Goal: Task Accomplishment & Management: Use online tool/utility

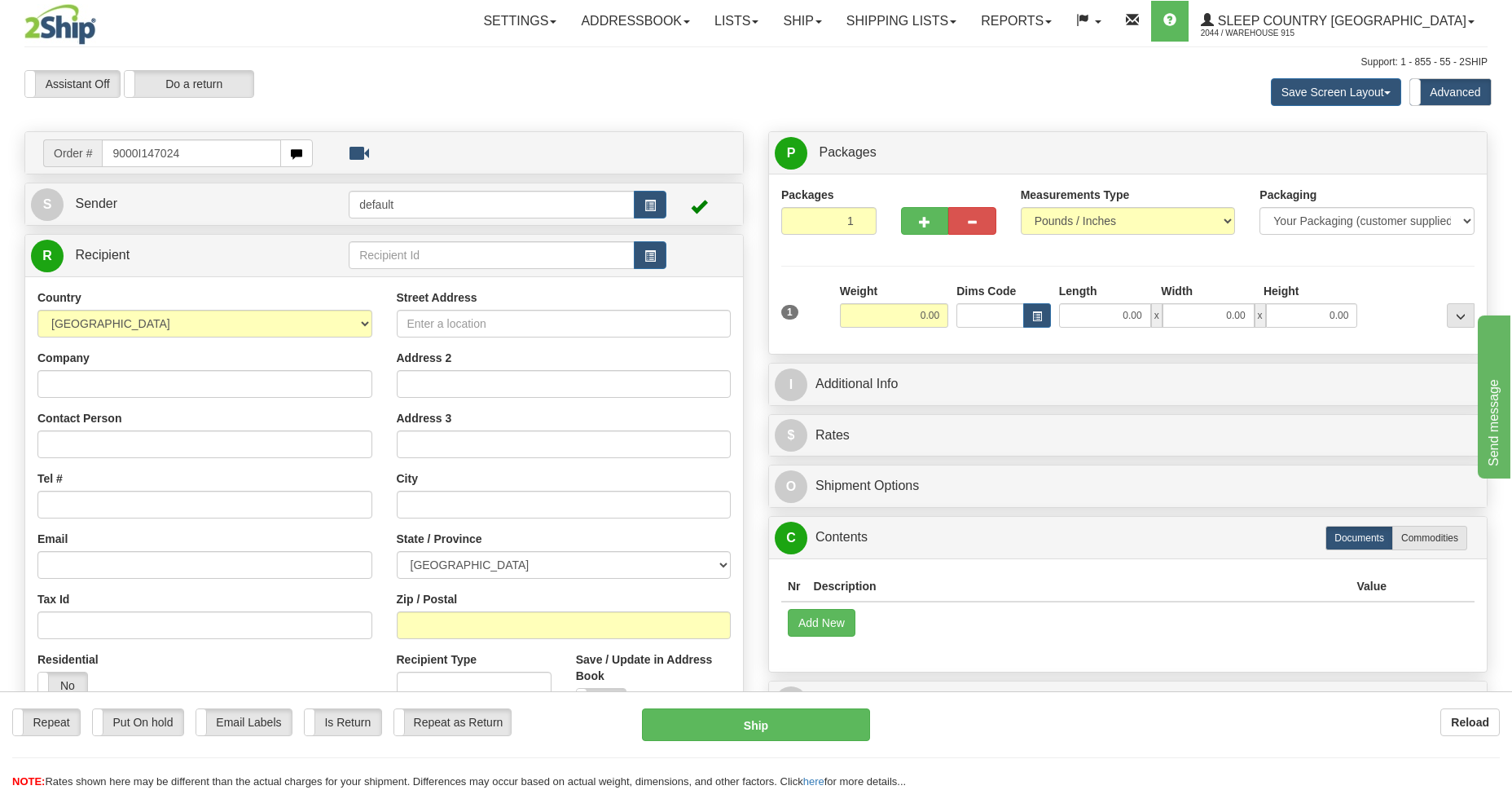
type input "9000I147024"
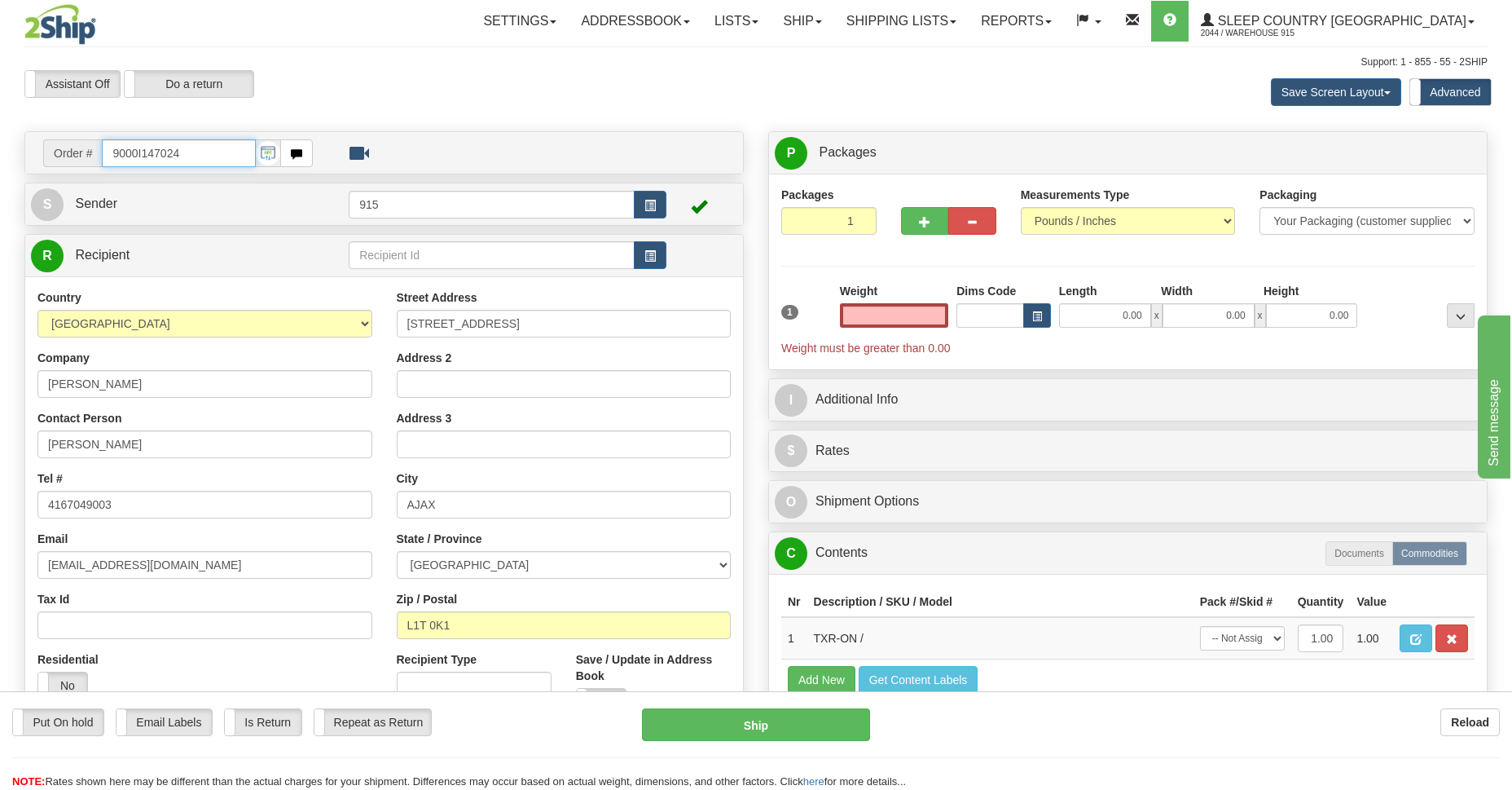
type input "0.00"
drag, startPoint x: 195, startPoint y: 154, endPoint x: 9, endPoint y: 175, distance: 187.2
click at [9, 175] on div "Toggle navigation Settings Shipping Preferences Fields Preferences New" at bounding box center [756, 466] width 1512 height 934
type input "9000I147110"
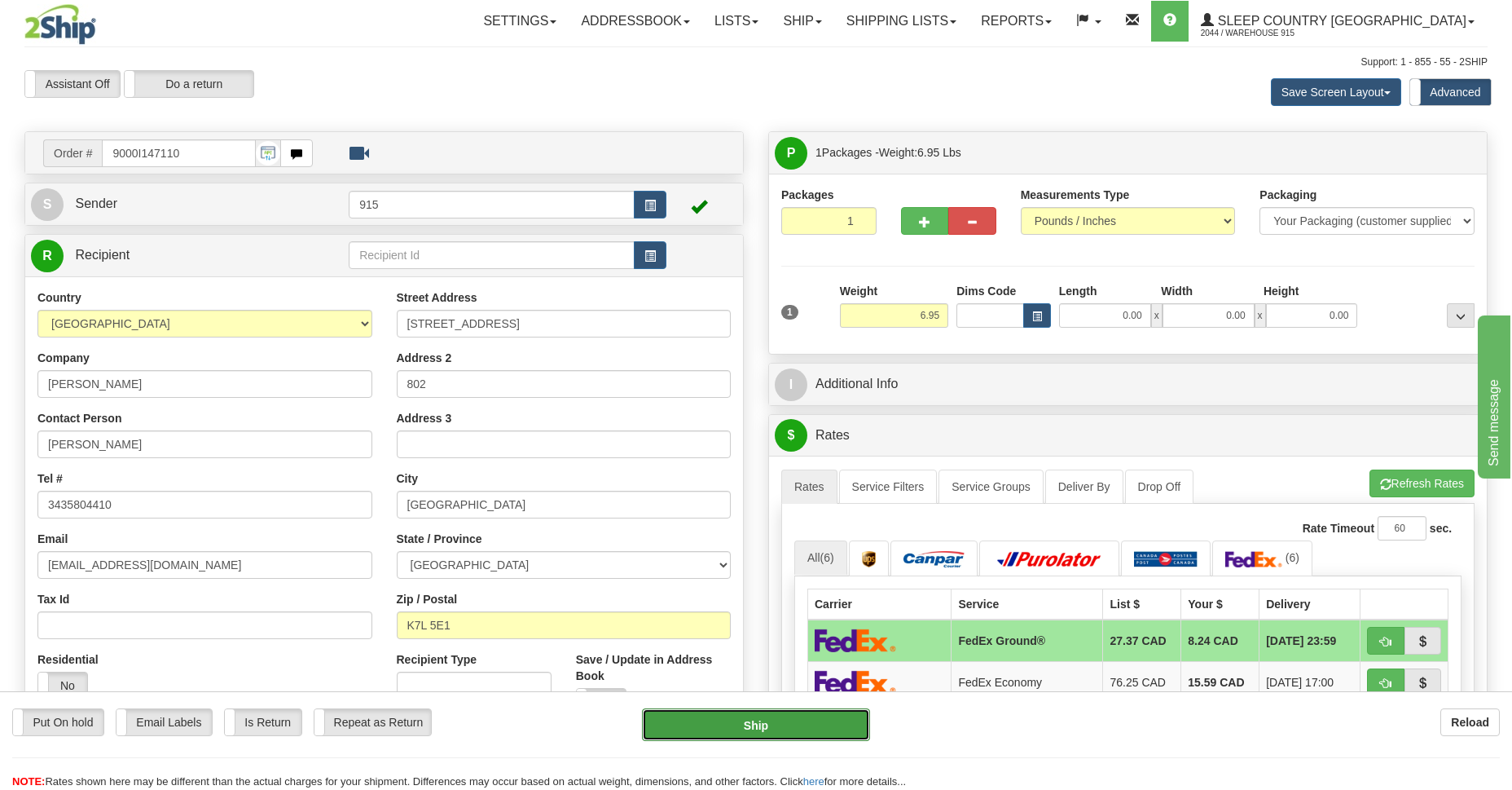
click at [728, 727] on button "Ship" at bounding box center [756, 724] width 227 height 32
type input "92"
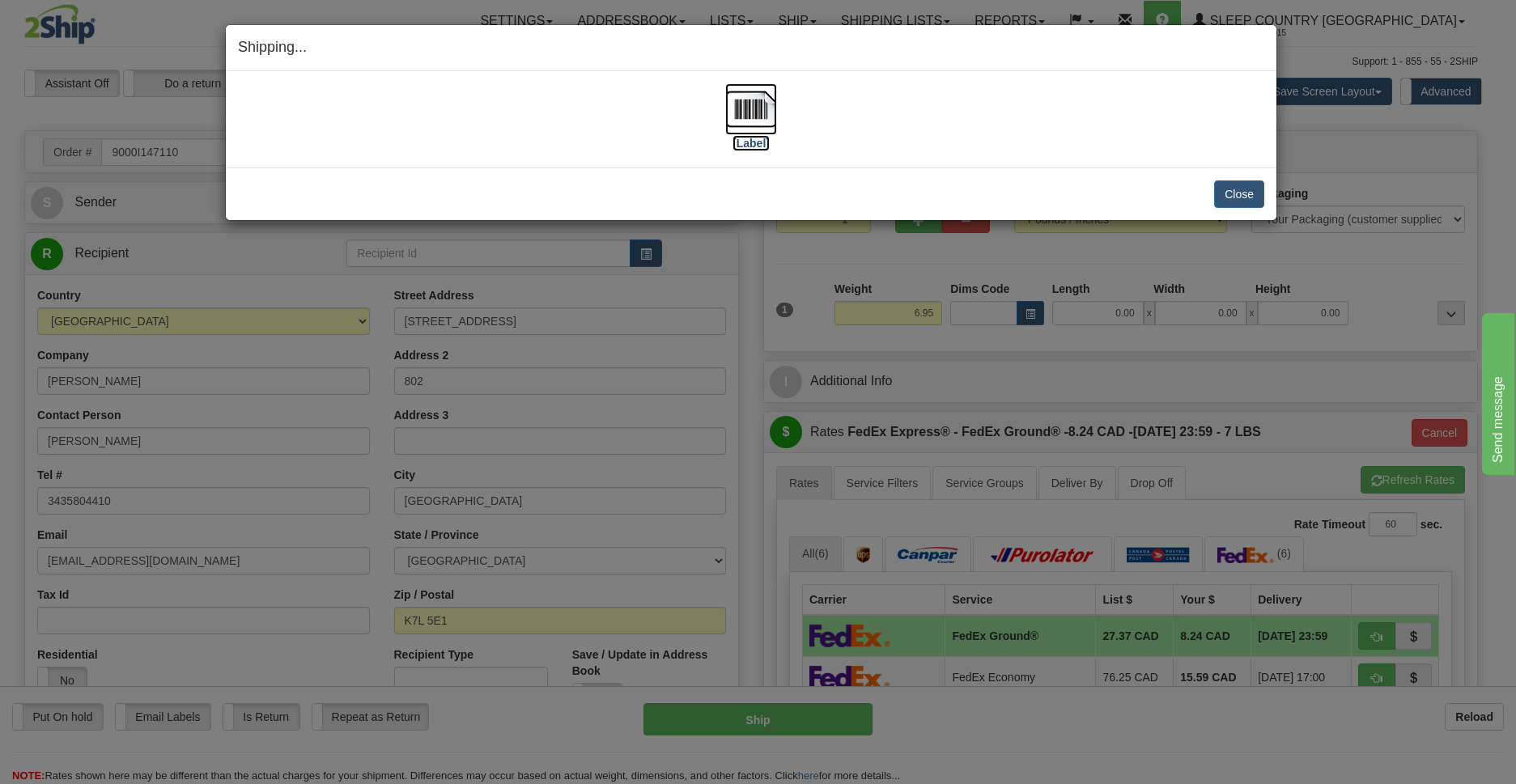
click at [752, 115] on img at bounding box center [750, 109] width 52 height 52
click at [1226, 198] on button "Close" at bounding box center [1238, 194] width 50 height 27
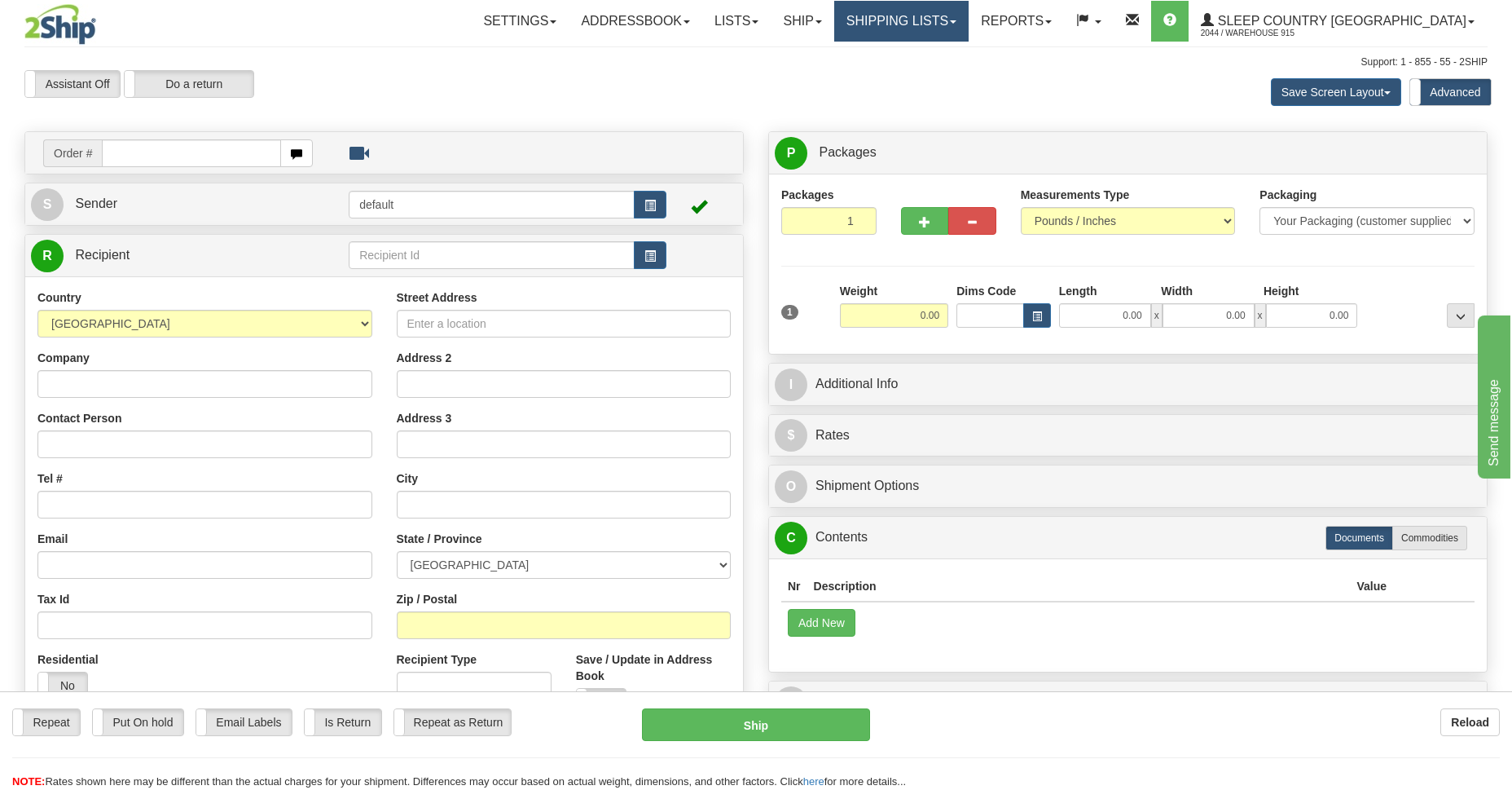
click at [969, 32] on link "Shipping lists" at bounding box center [901, 21] width 134 height 41
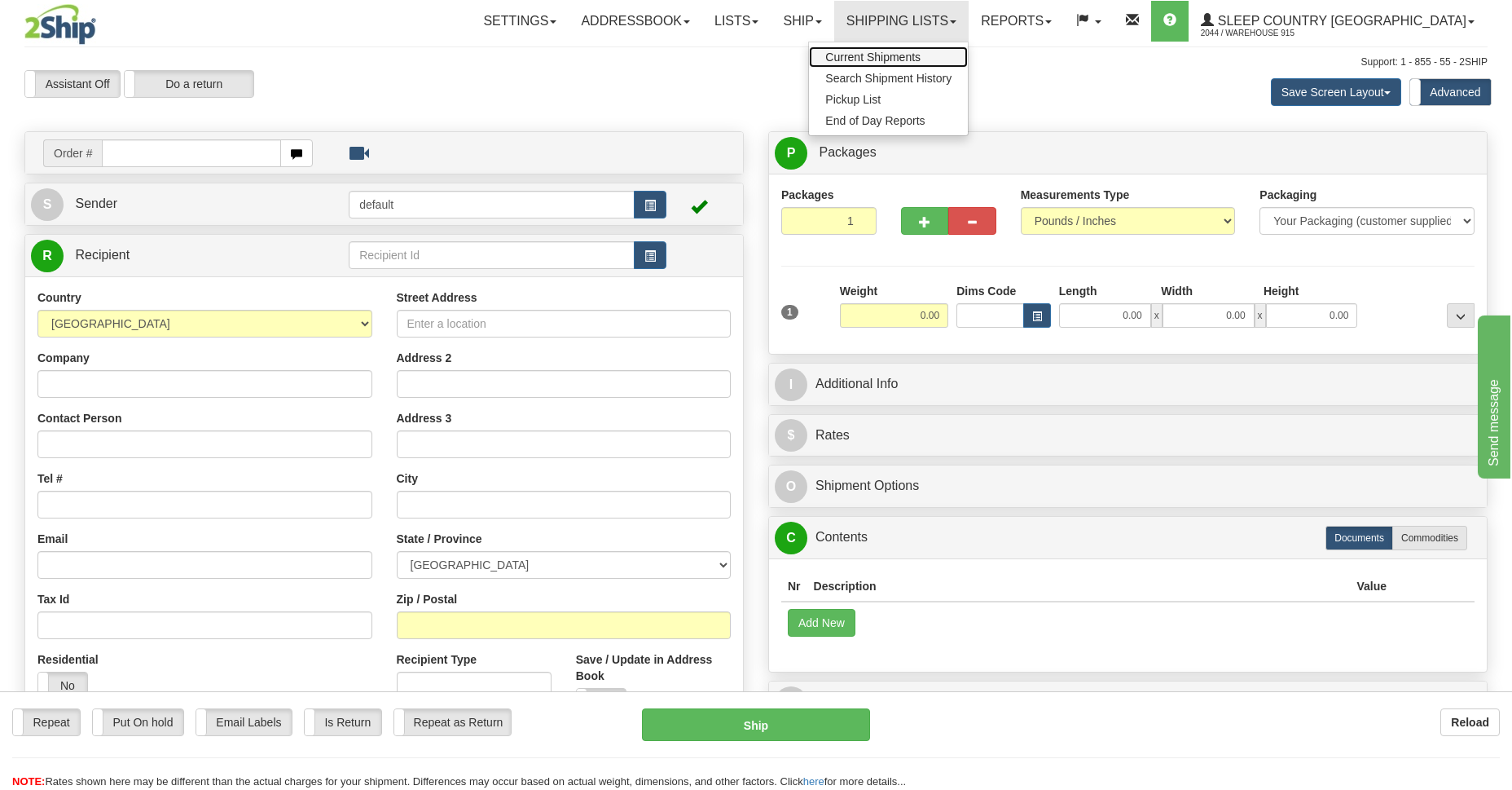
click at [921, 59] on span "Current Shipments" at bounding box center [873, 57] width 95 height 13
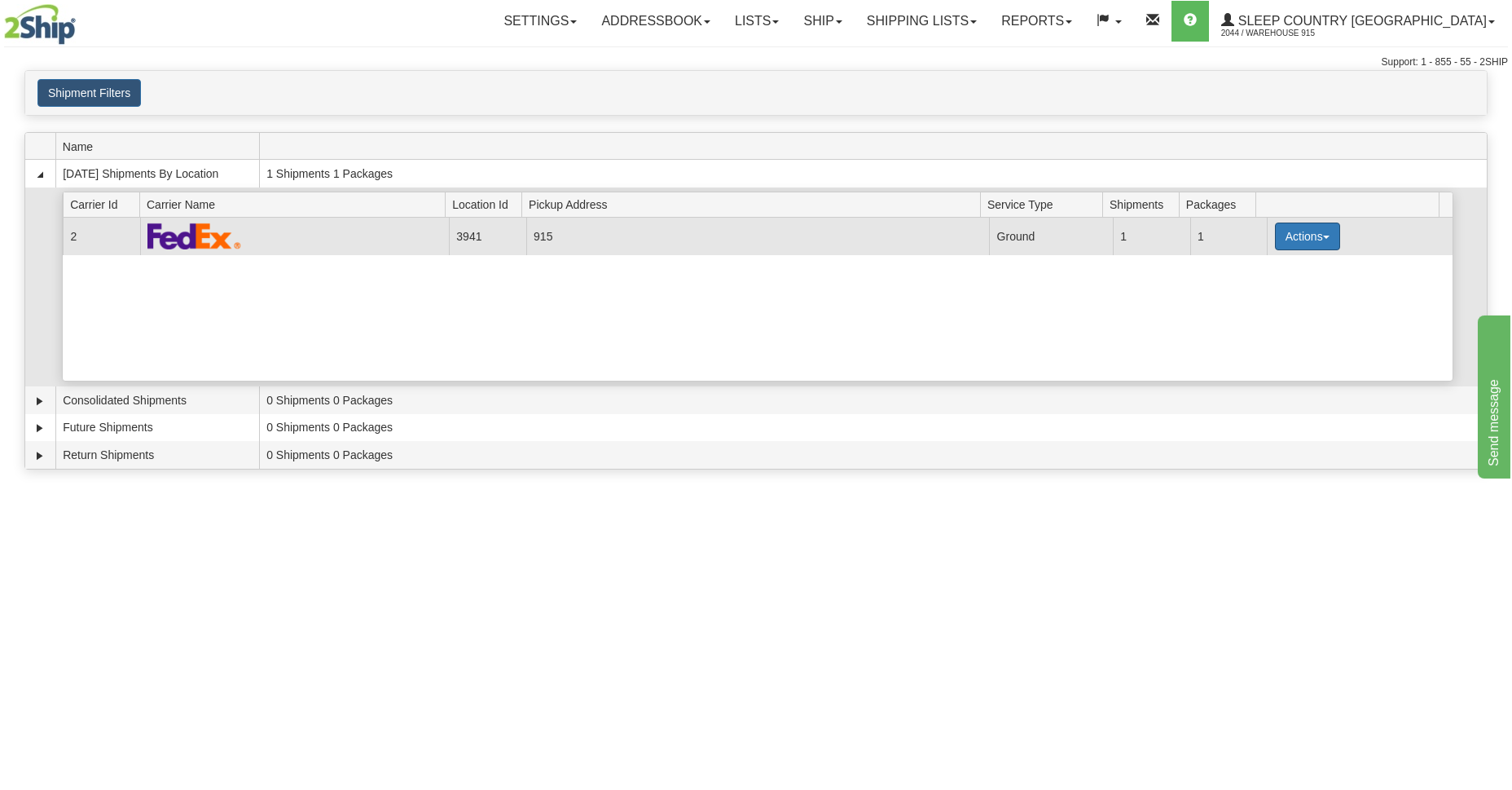
click at [1277, 237] on button "Actions" at bounding box center [1307, 236] width 65 height 28
click at [1251, 269] on span "Details" at bounding box center [1247, 267] width 44 height 11
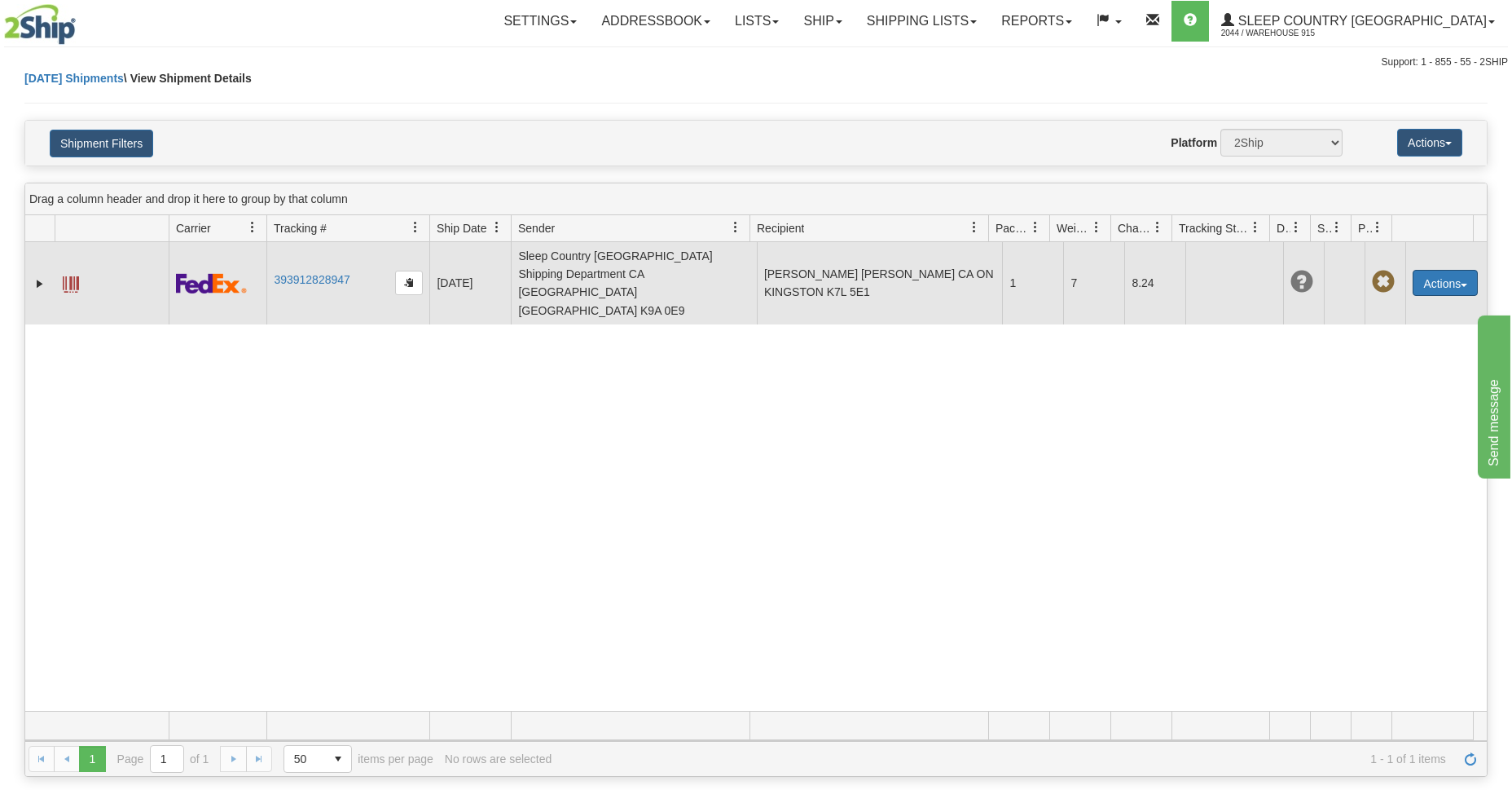
click at [1431, 270] on button "Actions" at bounding box center [1445, 282] width 65 height 26
click at [1450, 269] on button "Actions" at bounding box center [1445, 282] width 65 height 26
click at [1445, 269] on button "Actions" at bounding box center [1445, 282] width 65 height 26
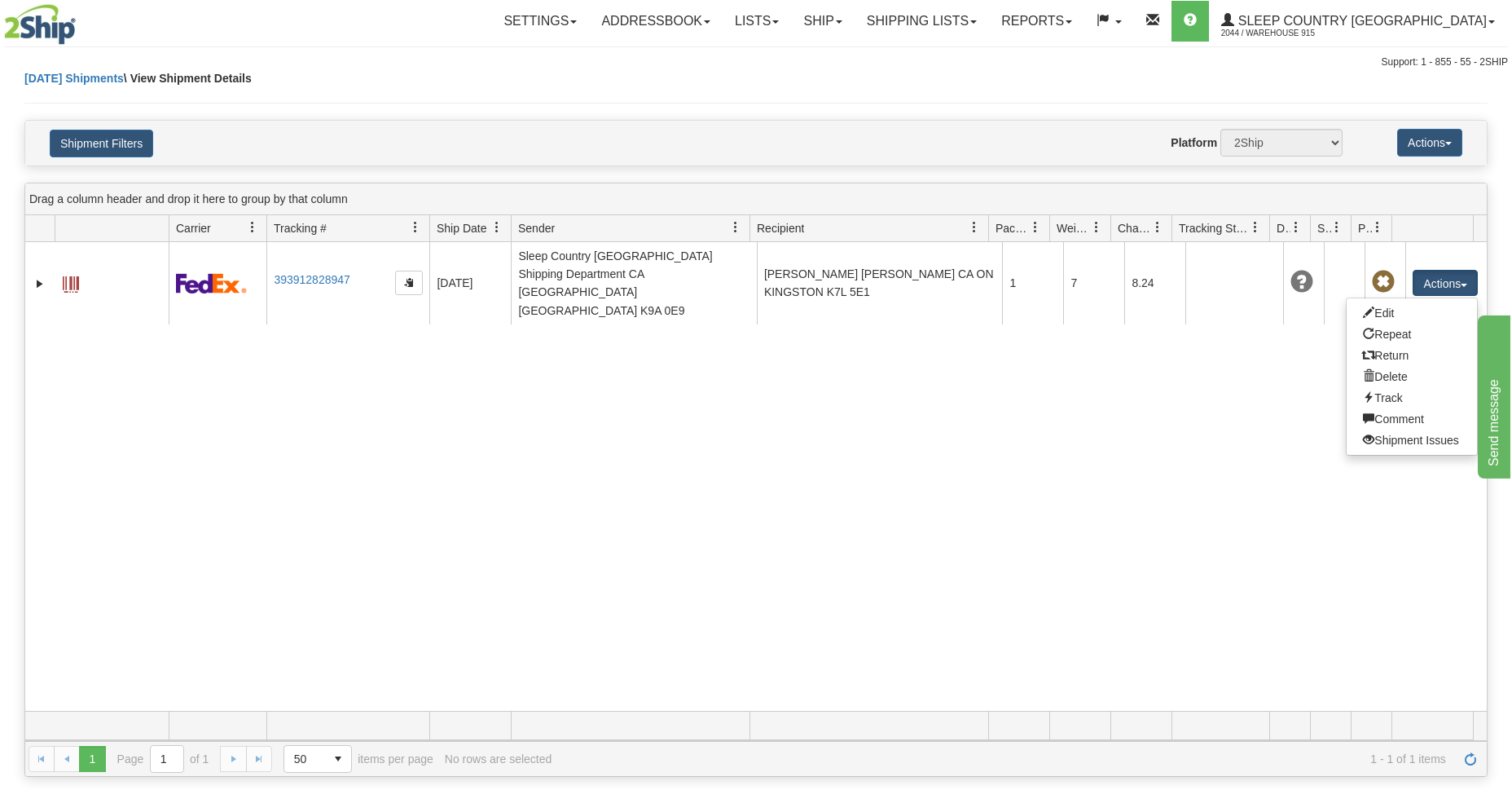
drag, startPoint x: 1179, startPoint y: 513, endPoint x: 1182, endPoint y: 479, distance: 34.1
click at [1178, 512] on div "31720558 2044 393912828947 10/05/2025 10/05/2025 10:40:01 AM Sleep Country Cana…" at bounding box center [756, 476] width 1462 height 468
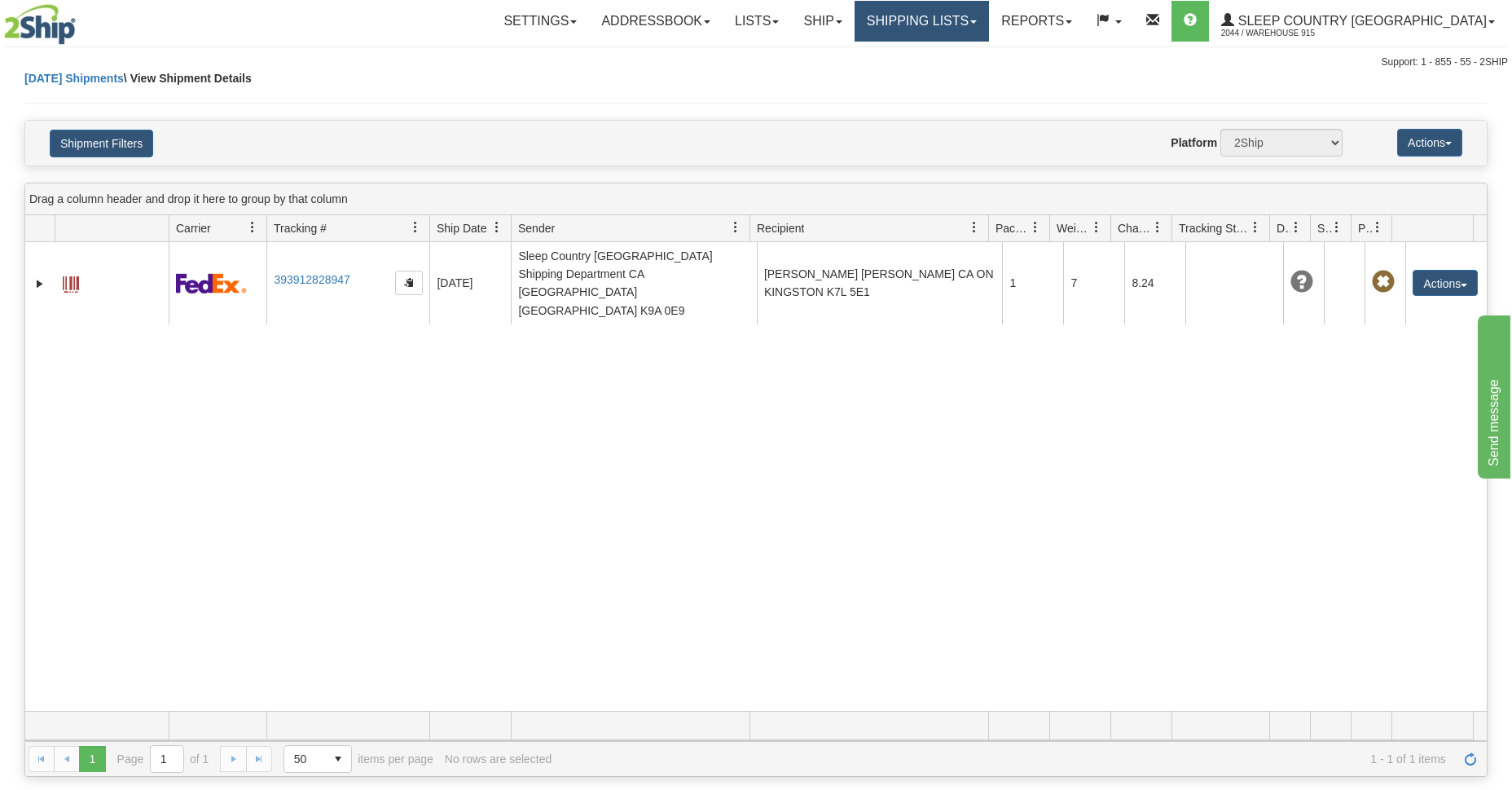
click at [989, 30] on link "Shipping lists" at bounding box center [921, 21] width 134 height 41
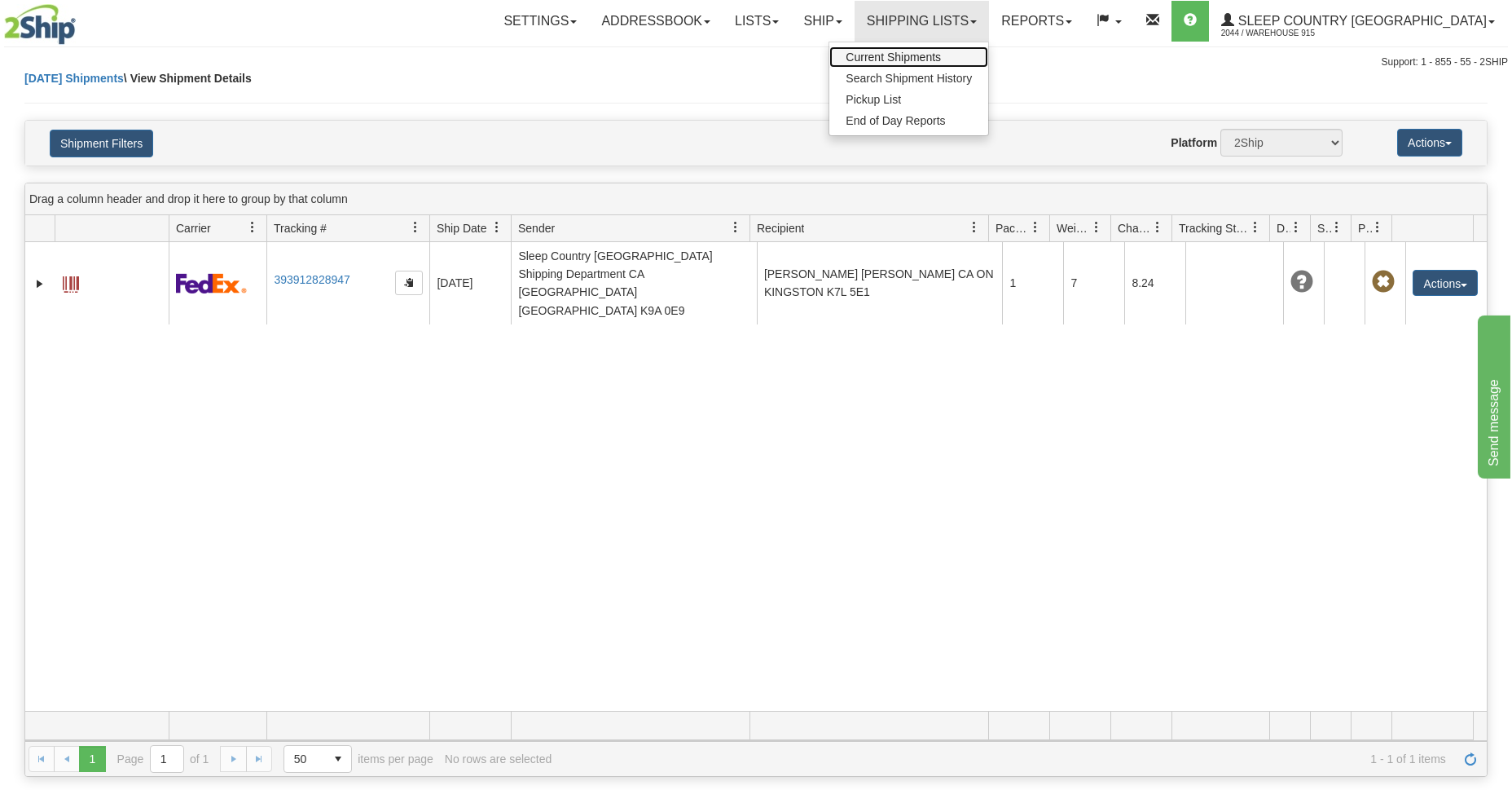
click at [941, 57] on span "Current Shipments" at bounding box center [893, 57] width 95 height 13
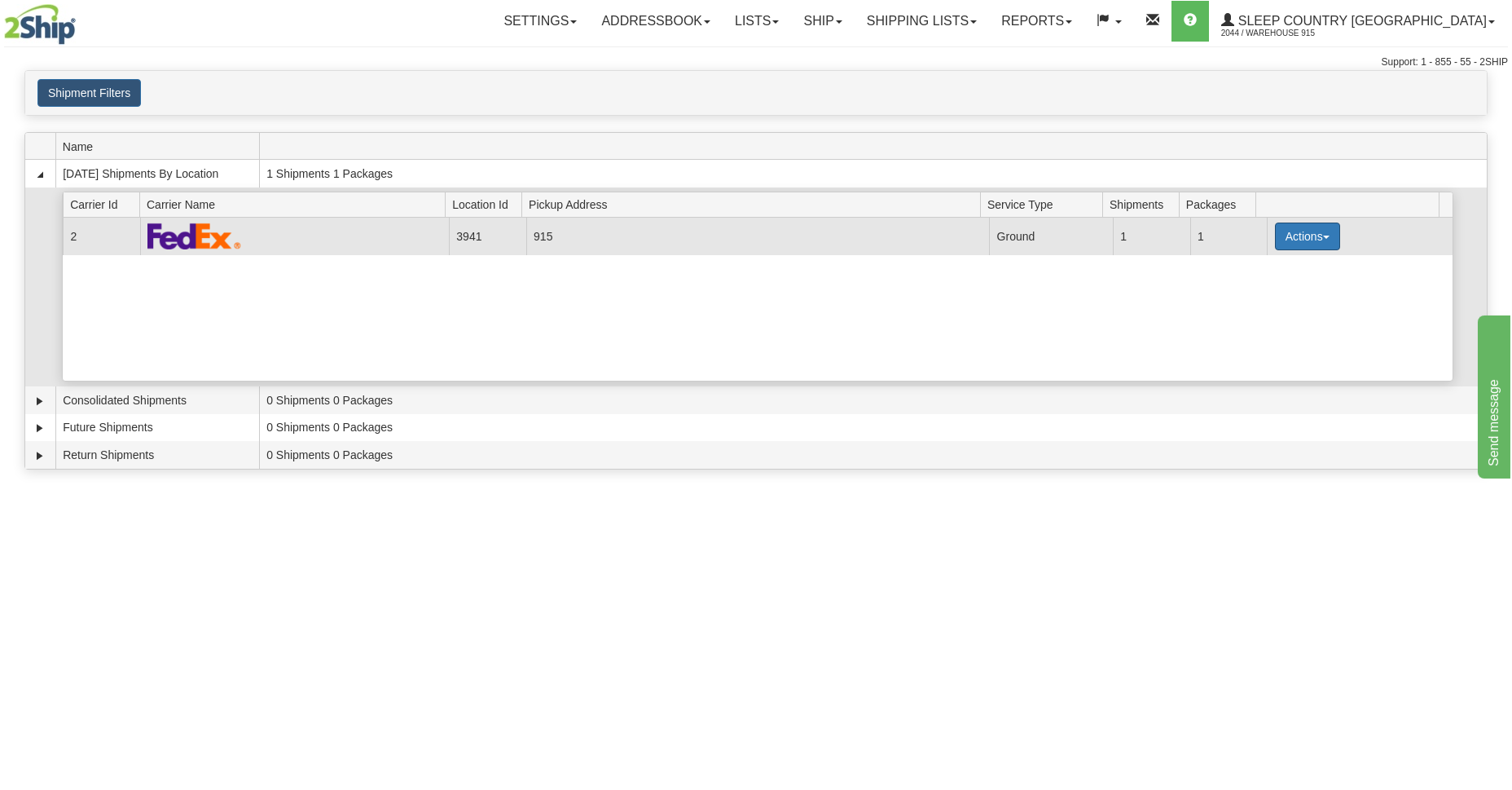
click at [1323, 239] on button "Actions" at bounding box center [1307, 236] width 65 height 28
click at [1253, 286] on span "Close" at bounding box center [1244, 287] width 37 height 11
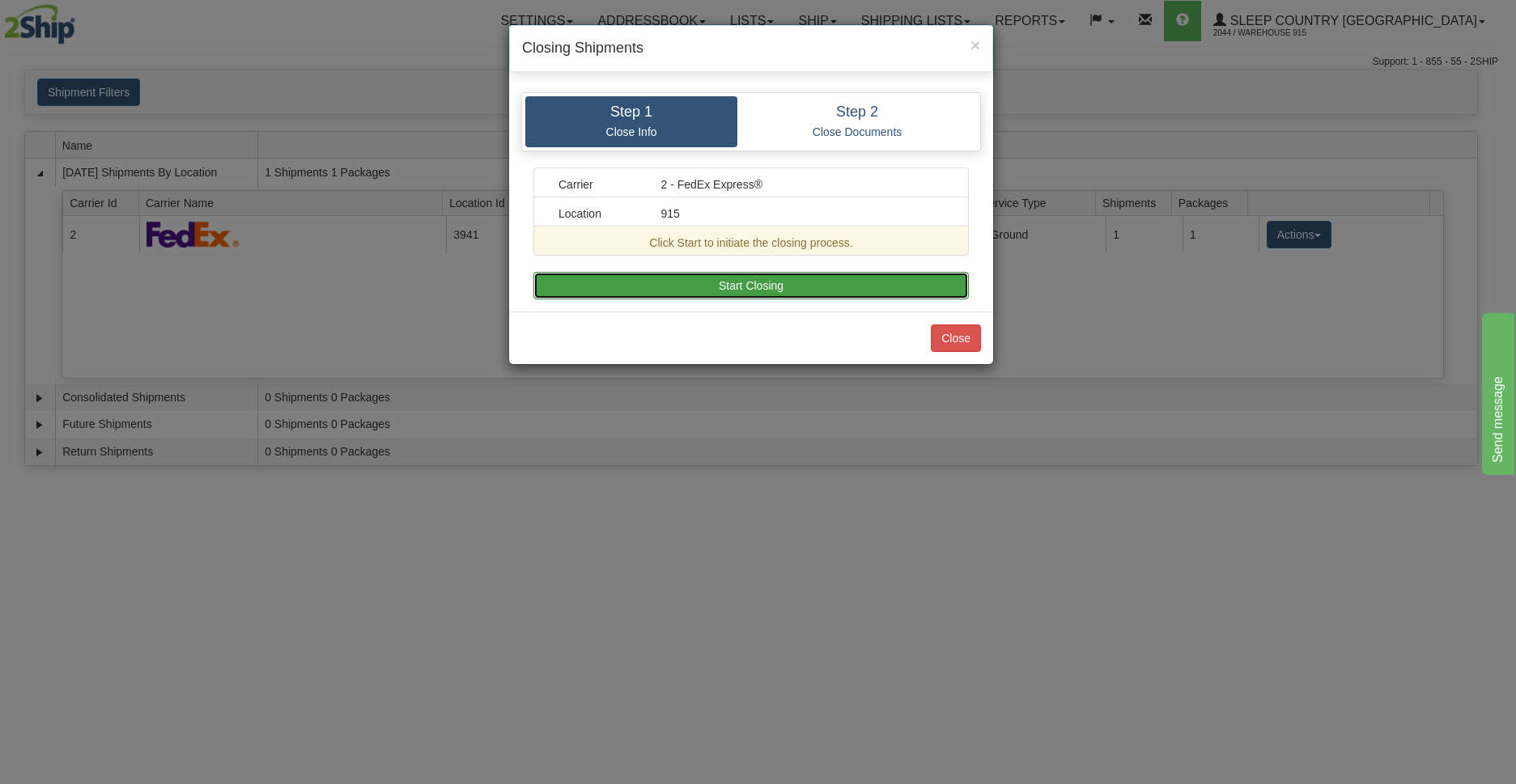
click at [732, 284] on button "Start Closing" at bounding box center [750, 285] width 436 height 27
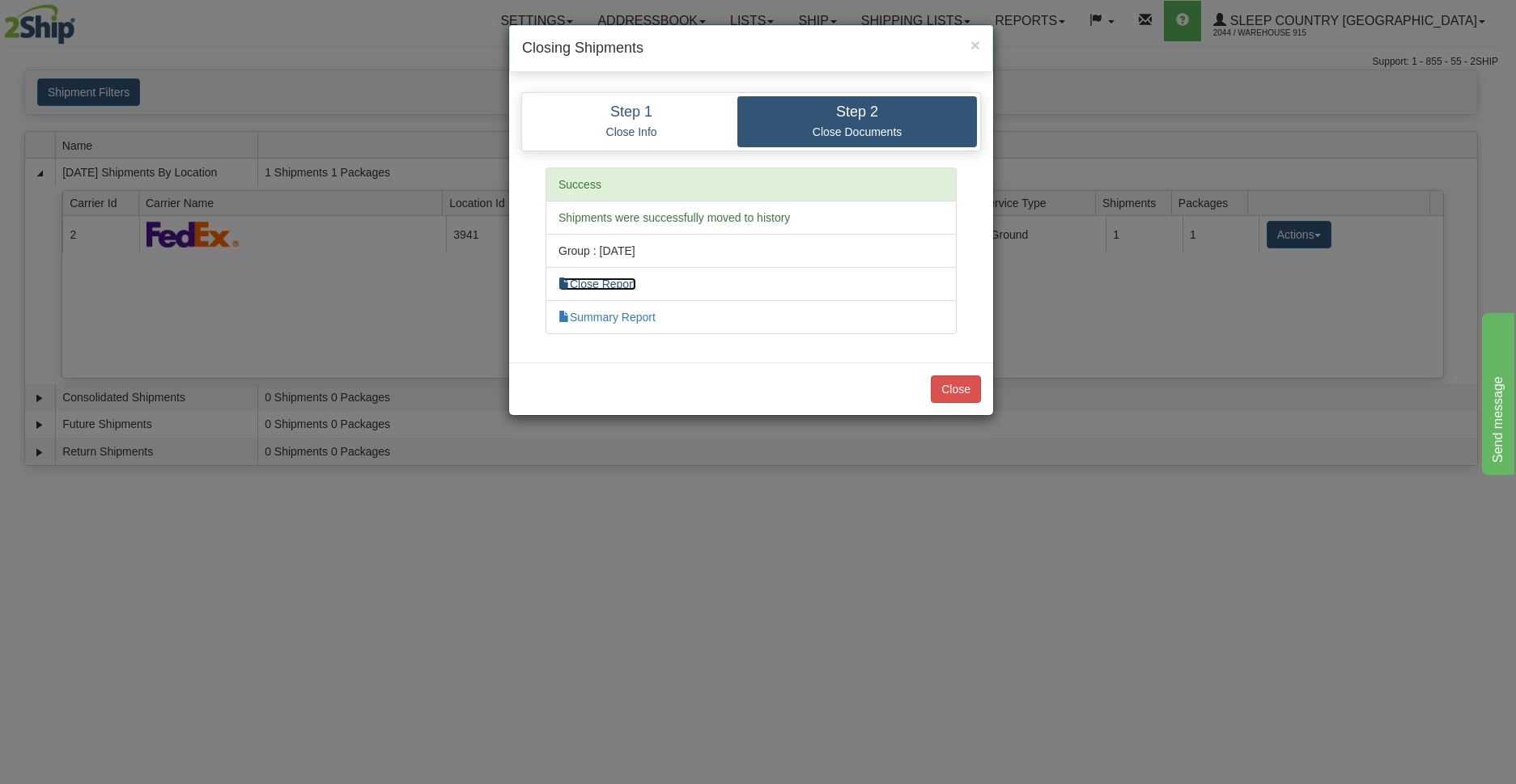
click at [605, 288] on link "Close Report" at bounding box center [597, 284] width 78 height 13
click at [958, 393] on button "Close" at bounding box center [956, 388] width 50 height 27
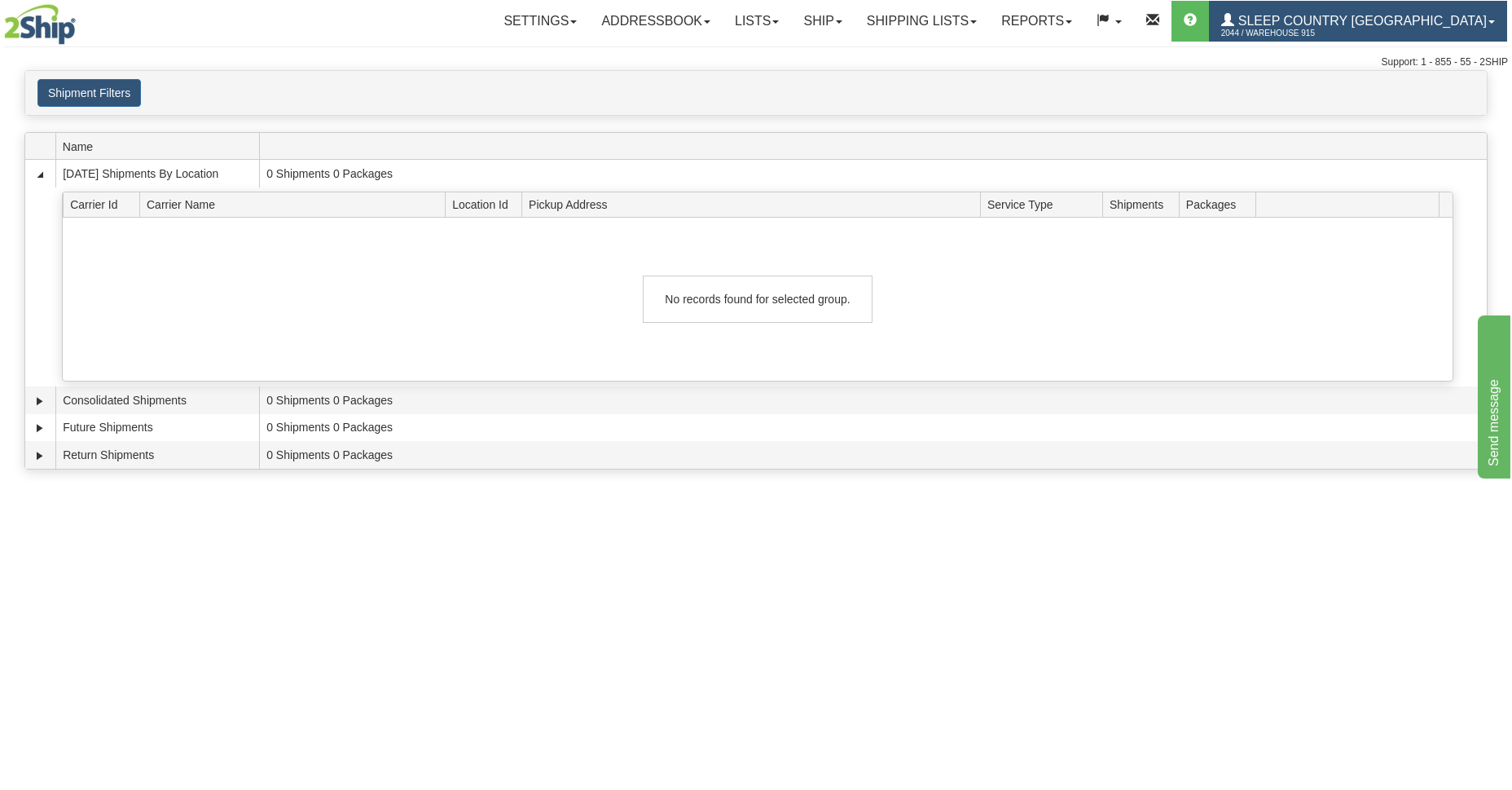
click at [1328, 26] on span "2044 / Warehouse 915" at bounding box center [1282, 33] width 122 height 16
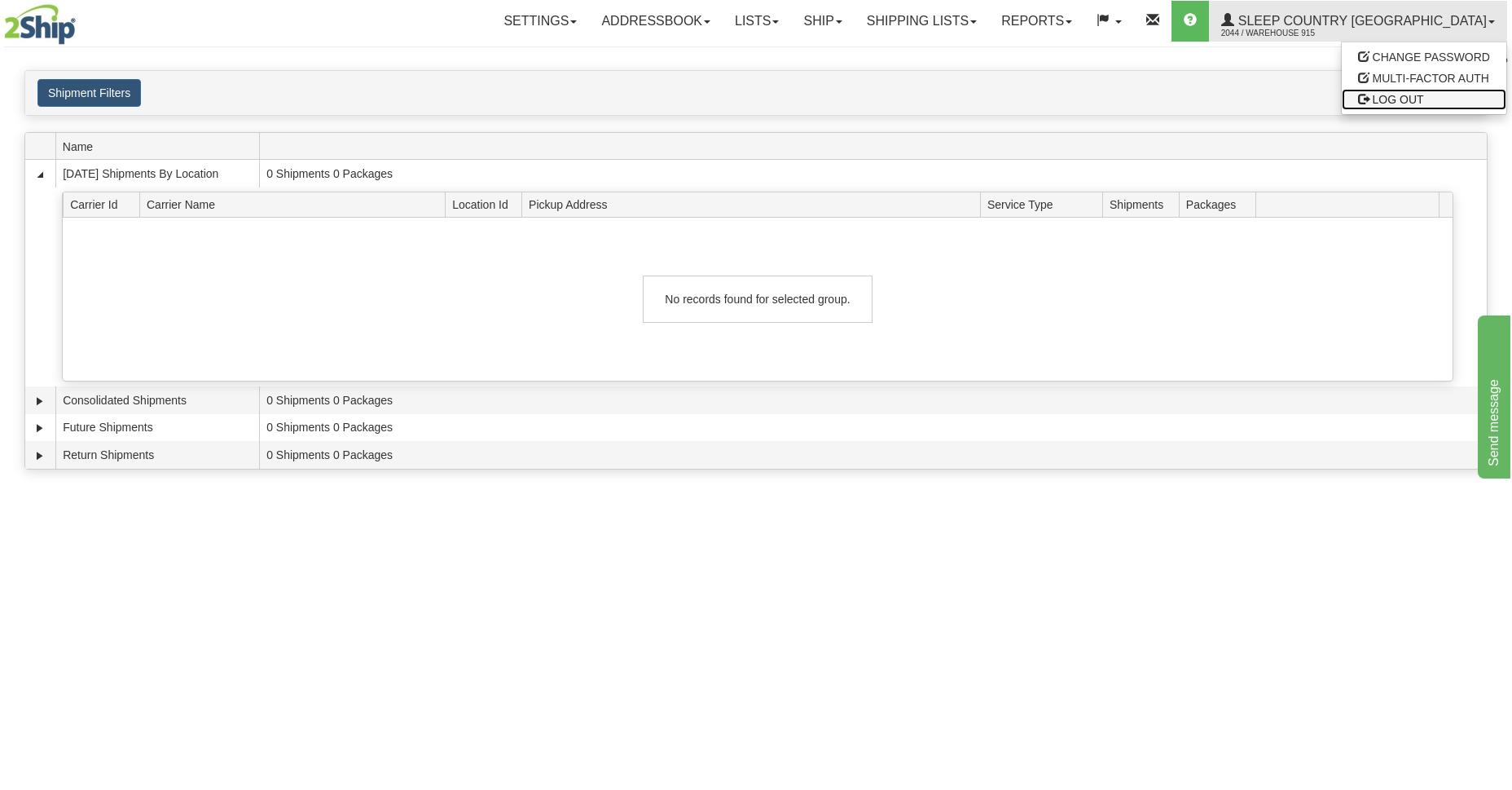
click at [1374, 102] on span "LOG OUT" at bounding box center [1399, 100] width 51 height 13
